Goal: Task Accomplishment & Management: Use online tool/utility

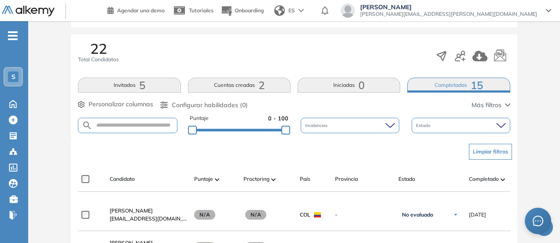
click at [244, 89] on button "Cuentas creadas 2" at bounding box center [239, 85] width 103 height 15
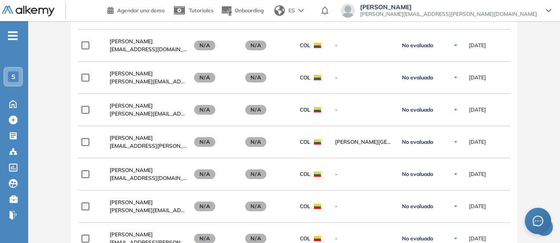
scroll to position [86, 0]
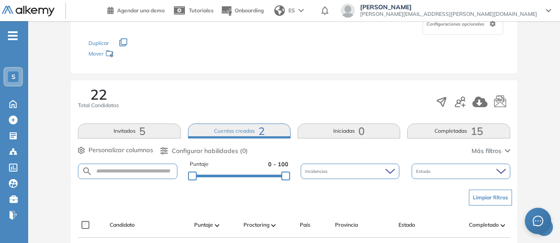
click at [468, 125] on button "Completadas 15" at bounding box center [458, 130] width 103 height 15
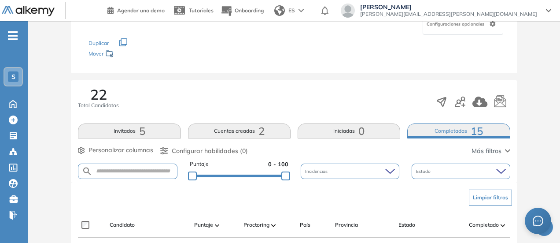
click at [125, 131] on button "Invitados 5" at bounding box center [129, 130] width 103 height 15
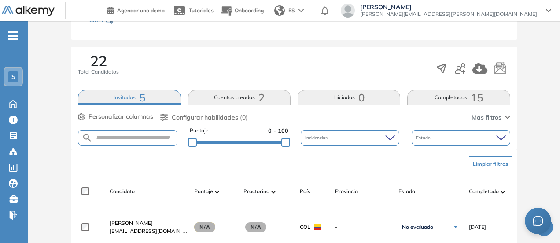
scroll to position [88, 0]
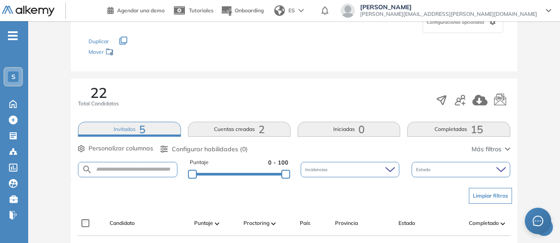
click at [141, 129] on span "5" at bounding box center [142, 129] width 6 height 0
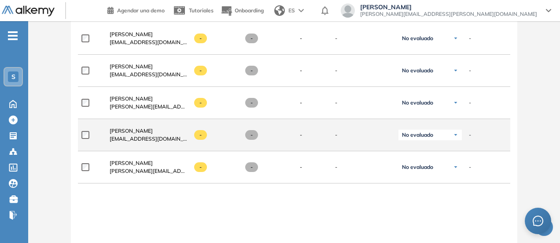
scroll to position [176, 0]
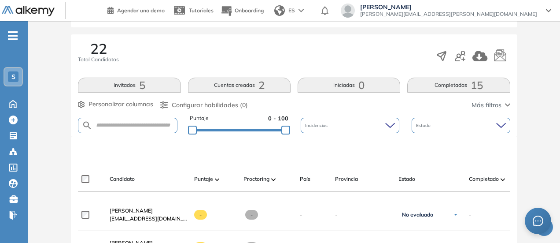
click at [458, 79] on button "Completadas 15" at bounding box center [458, 85] width 103 height 15
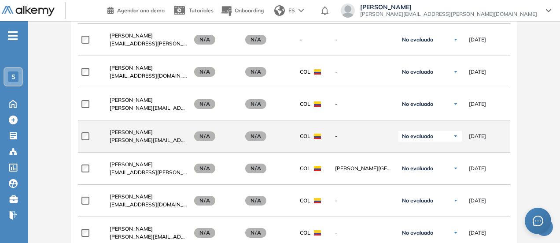
scroll to position [440, 0]
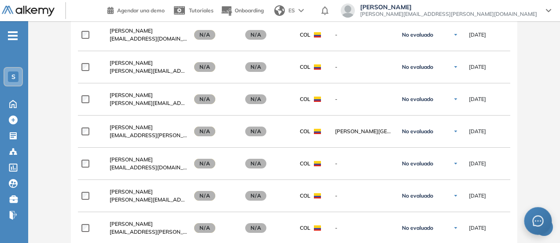
click at [532, 220] on div at bounding box center [538, 220] width 26 height 26
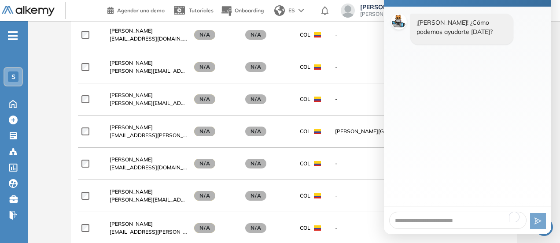
scroll to position [308, 0]
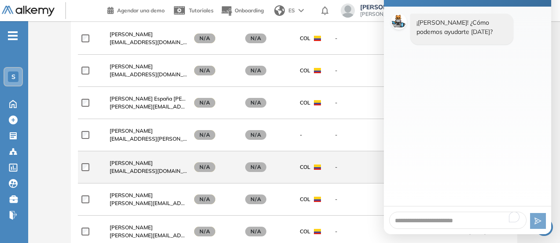
click at [307, 181] on div "**********" at bounding box center [374, 167] width 592 height 32
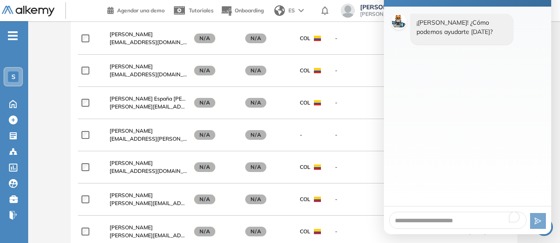
click at [547, 235] on button "button" at bounding box center [544, 227] width 18 height 18
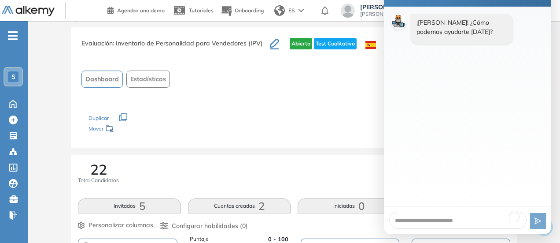
scroll to position [0, 0]
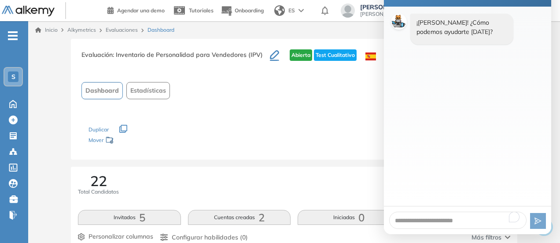
click at [319, 150] on div "Evaluación : Inventario de Personalidad para Vendedores (IPV) Abierta Test Cual…" at bounding box center [294, 99] width 446 height 121
click at [321, 150] on div "Evaluación : Inventario de Personalidad para Vendedores (IPV) Abierta Test Cual…" at bounding box center [294, 99] width 446 height 121
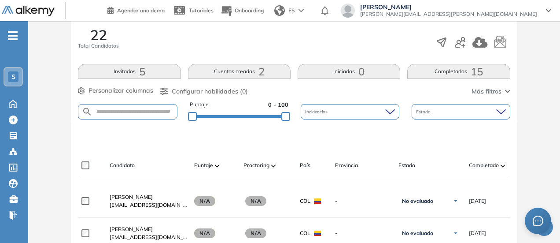
scroll to position [132, 0]
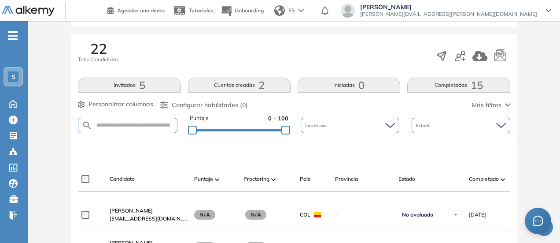
click at [473, 85] on span "15" at bounding box center [477, 85] width 12 height 0
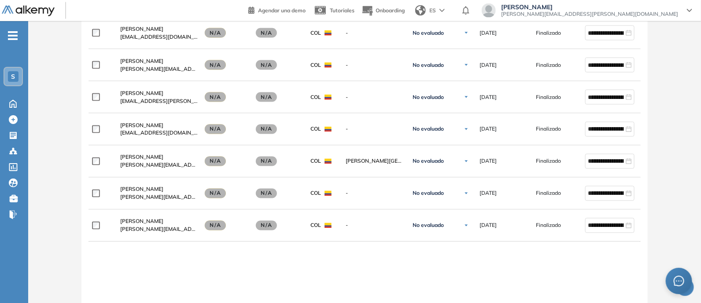
scroll to position [617, 0]
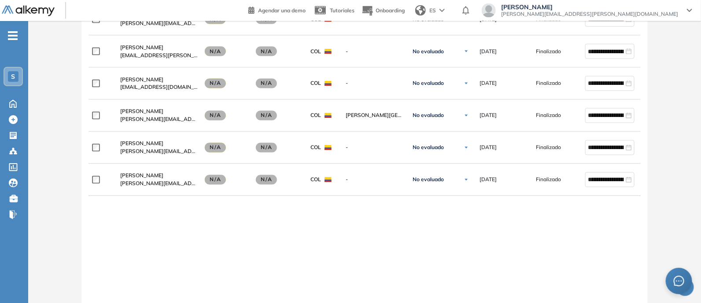
click at [563, 242] on button "button" at bounding box center [685, 288] width 18 height 18
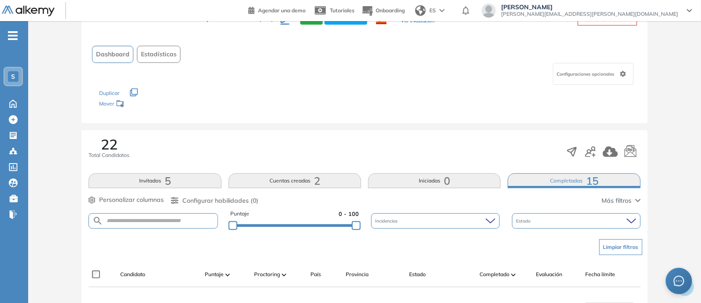
scroll to position [0, 0]
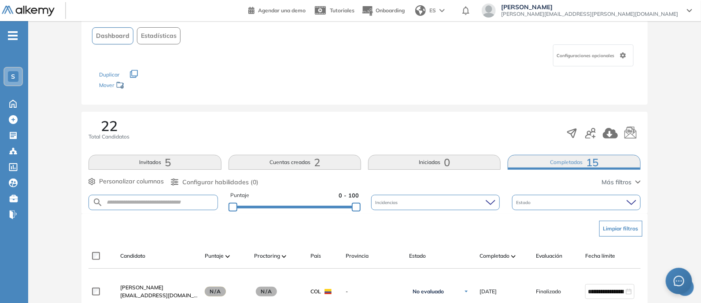
click at [563, 162] on span "15" at bounding box center [592, 162] width 12 height 0
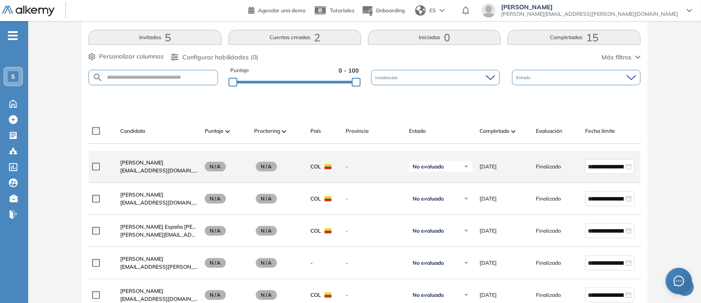
scroll to position [275, 0]
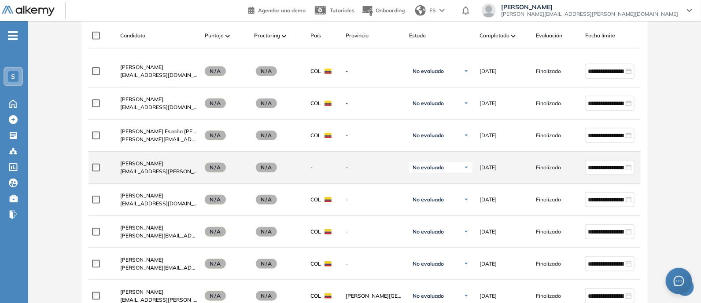
click at [452, 172] on div "No evaluado" at bounding box center [440, 167] width 63 height 11
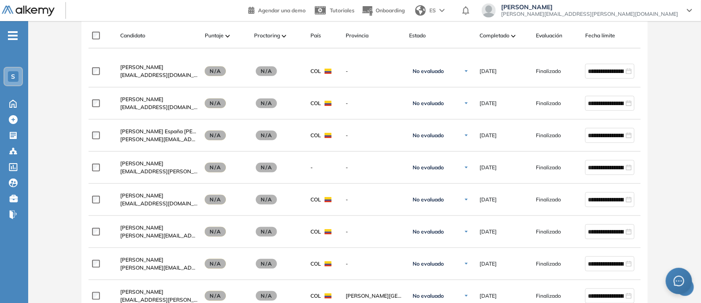
click at [563, 156] on div "Evaluación : Inventario de Personalidad para Vendedores (IPV) Abierta Test Cual…" at bounding box center [365, 237] width 666 height 947
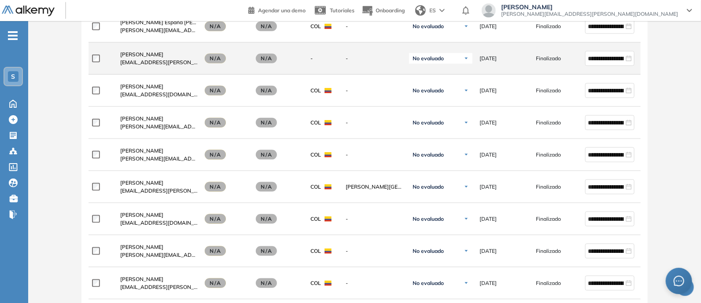
scroll to position [385, 0]
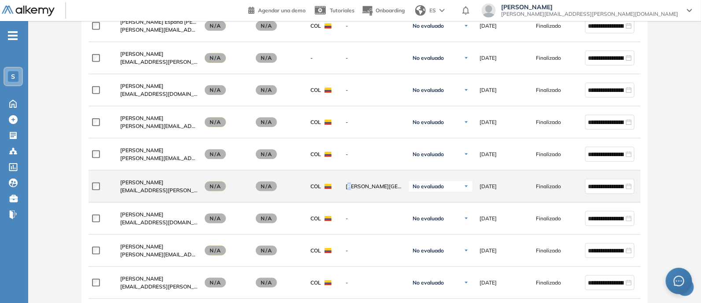
click at [352, 185] on span "[PERSON_NAME][GEOGRAPHIC_DATA]" at bounding box center [374, 187] width 56 height 8
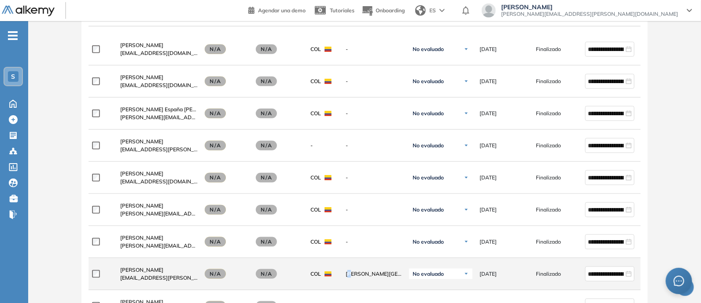
scroll to position [220, 0]
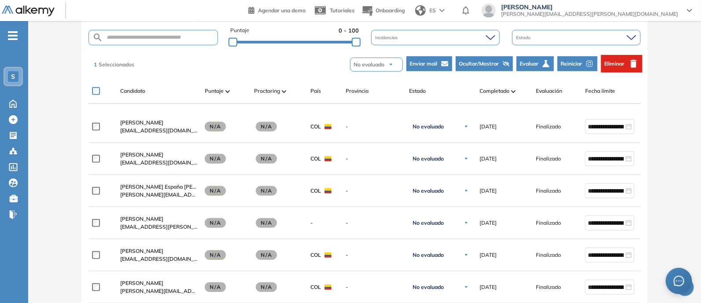
click at [563, 65] on span "Reiniciar" at bounding box center [572, 64] width 22 height 8
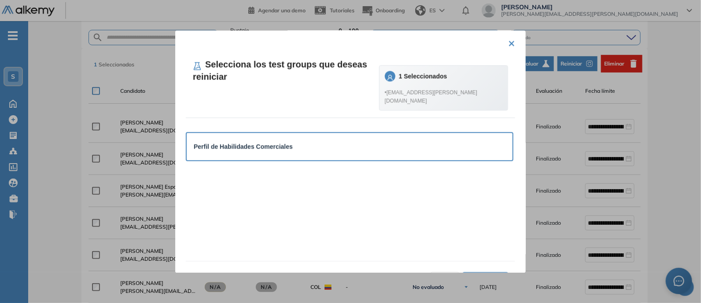
click at [256, 144] on strong "Perfil de Habilidades Comerciales" at bounding box center [243, 147] width 99 height 7
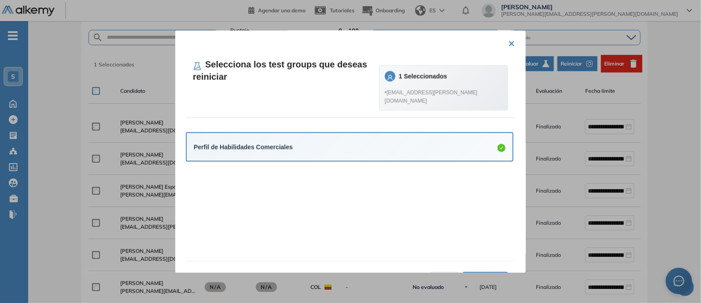
click at [471, 91] on span "• isabela.blandon@siigo.com" at bounding box center [444, 97] width 118 height 17
click at [464, 145] on div "Perfil de Habilidades Comerciales" at bounding box center [350, 147] width 312 height 14
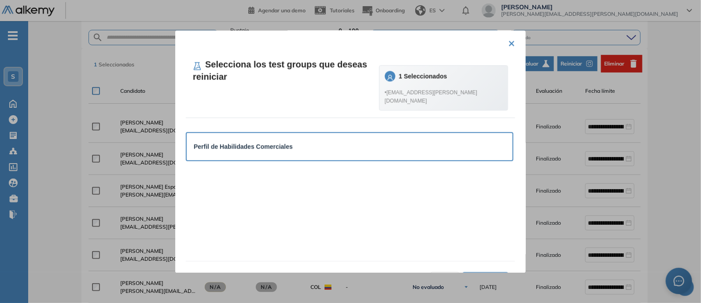
click at [436, 140] on div "Perfil de Habilidades Comerciales" at bounding box center [350, 146] width 312 height 13
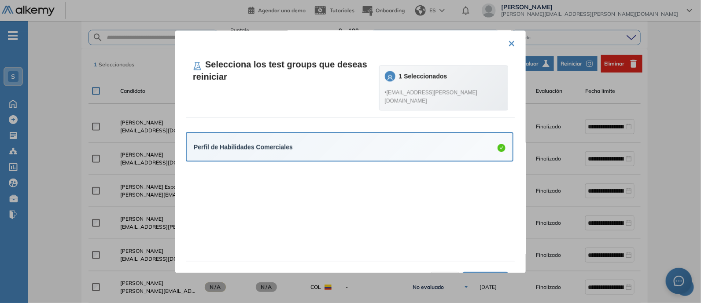
click at [514, 42] on div "× Selecciona los test groups que deseas reiniciar 1 Seleccionados • isabela.bla…" at bounding box center [350, 151] width 351 height 243
click at [508, 42] on button "×" at bounding box center [511, 42] width 7 height 17
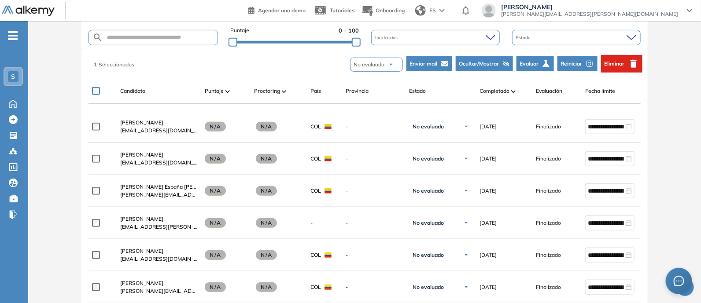
click at [438, 62] on button "Enviar mail" at bounding box center [429, 63] width 46 height 15
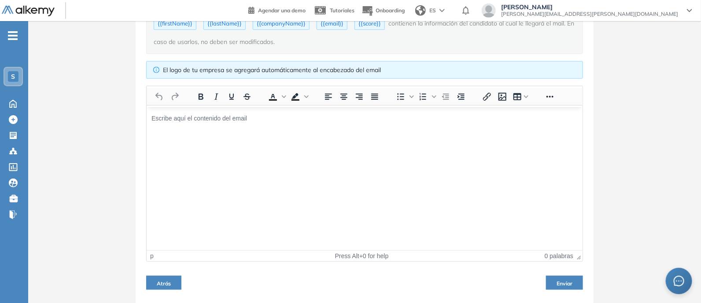
scroll to position [0, 0]
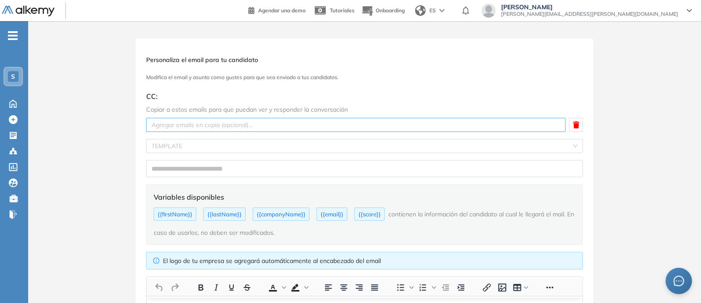
click at [218, 127] on div at bounding box center [355, 125] width 415 height 11
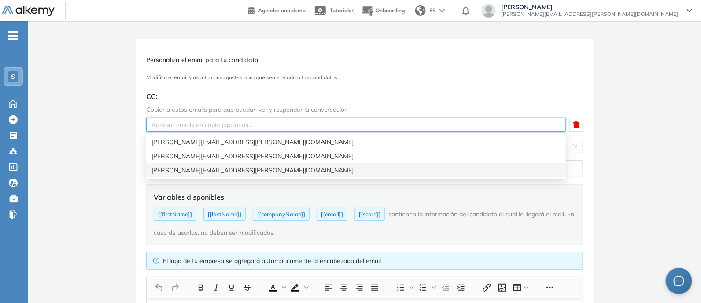
click at [218, 165] on div "[PERSON_NAME][EMAIL_ADDRESS][PERSON_NAME][DOMAIN_NAME]" at bounding box center [356, 170] width 420 height 14
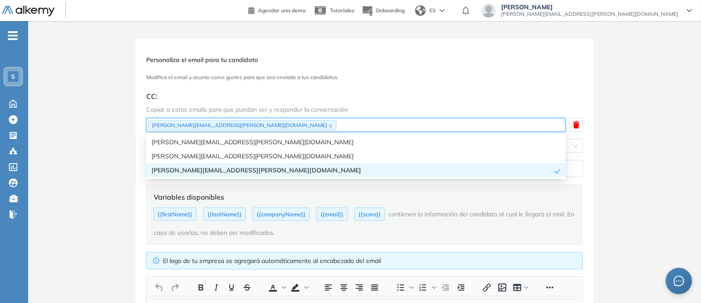
click at [563, 147] on div "Personaliza el email para tu candidato Modifica el email y asunto como gustes p…" at bounding box center [364, 267] width 673 height 457
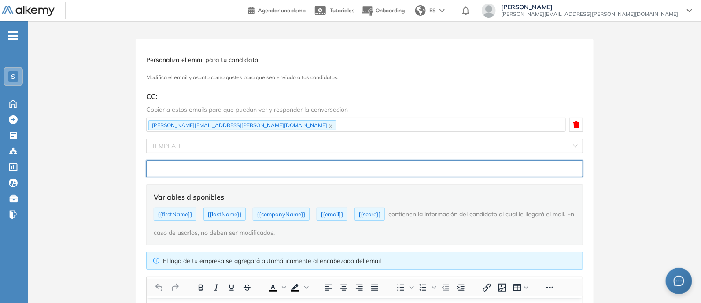
click at [206, 171] on input "text" at bounding box center [364, 168] width 437 height 17
click at [208, 166] on input "text" at bounding box center [364, 168] width 437 height 17
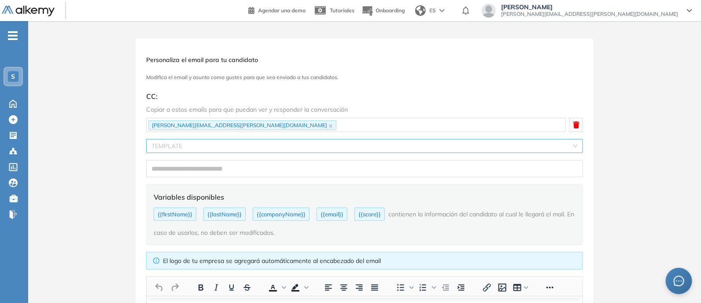
click at [250, 140] on input "search" at bounding box center [361, 146] width 420 height 13
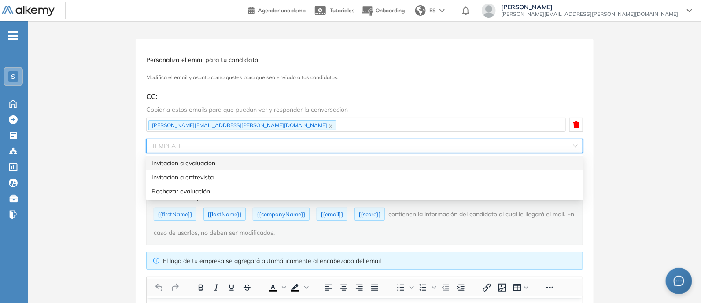
click at [244, 166] on div "Invitación a evaluación" at bounding box center [364, 164] width 426 height 10
type input "**********"
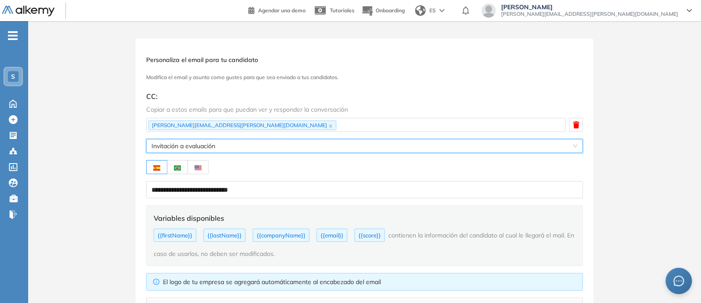
scroll to position [212, 0]
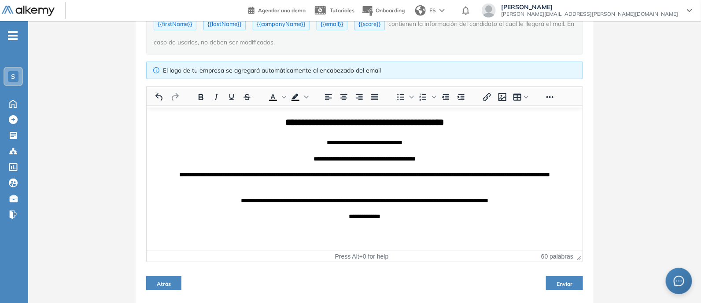
click at [557, 242] on button "Enviar" at bounding box center [564, 284] width 37 height 14
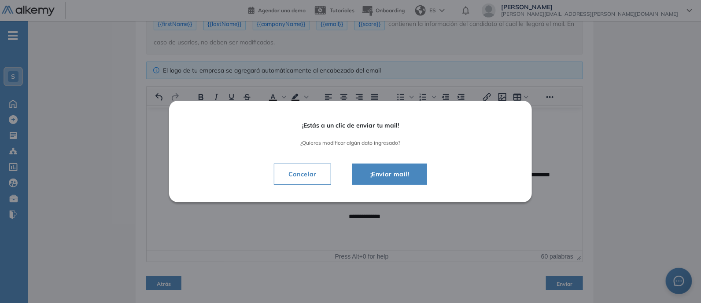
click at [383, 178] on span "¡Enviar mail!" at bounding box center [389, 174] width 53 height 11
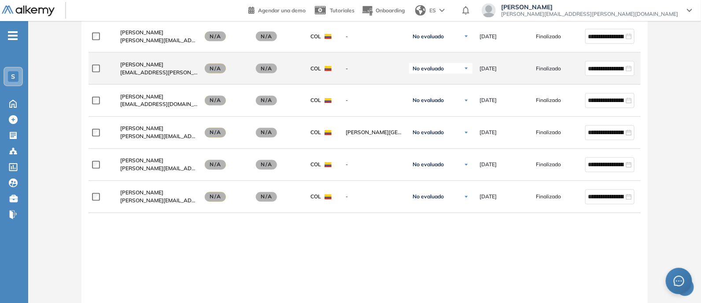
scroll to position [687, 0]
